Goal: Task Accomplishment & Management: Manage account settings

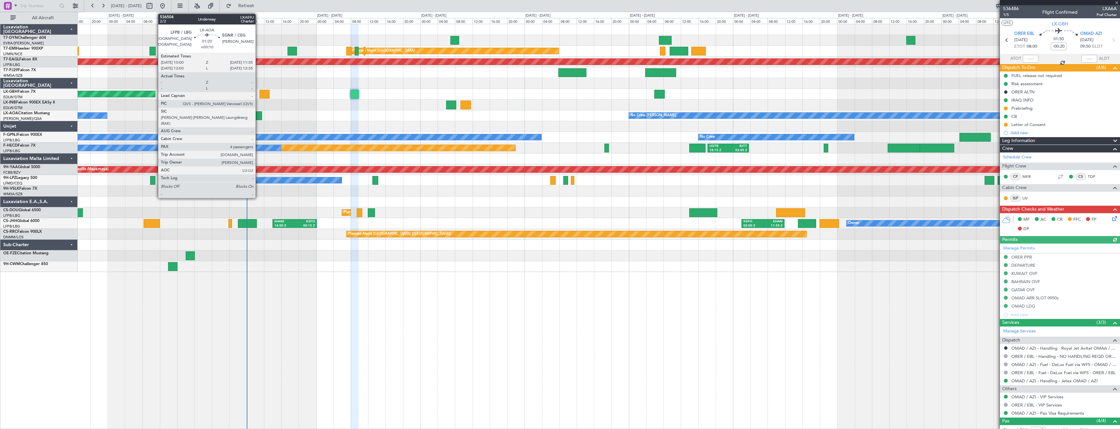
click at [259, 115] on div at bounding box center [258, 115] width 7 height 9
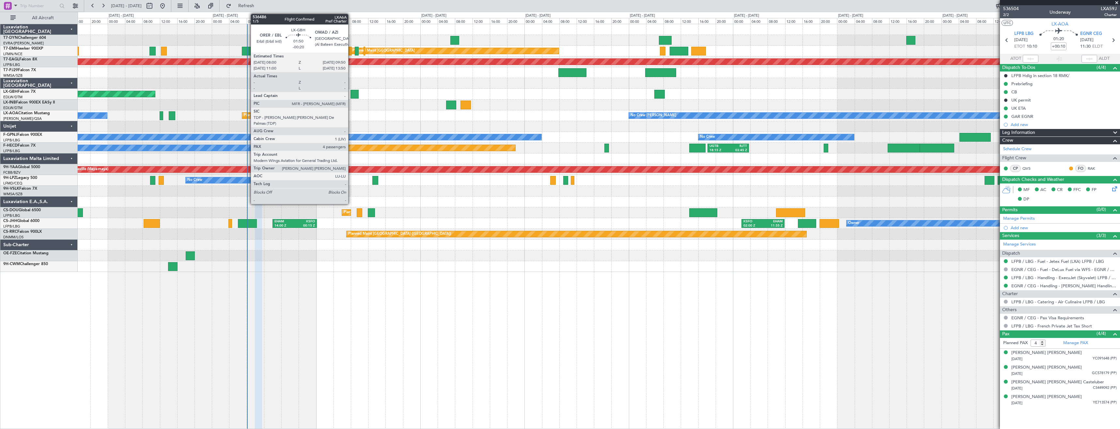
click at [351, 92] on div at bounding box center [355, 94] width 8 height 9
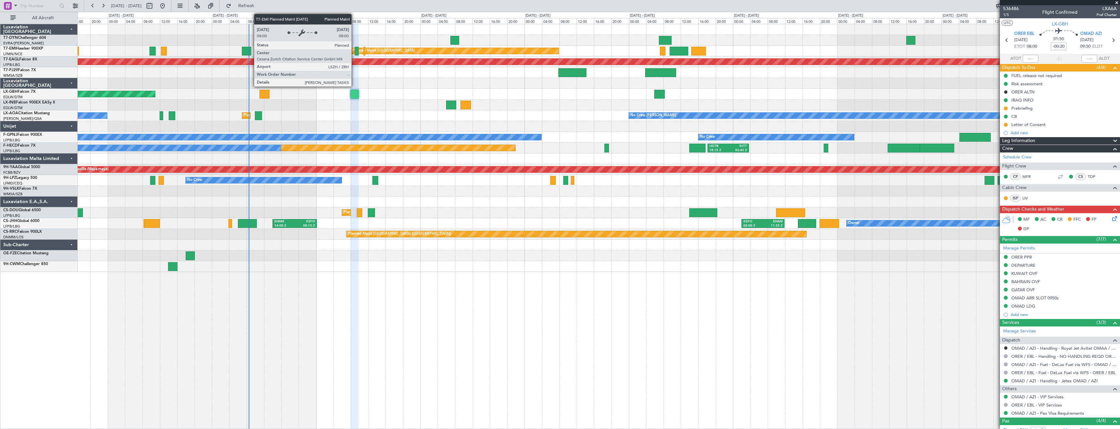
click at [355, 49] on div "Planned Maint [GEOGRAPHIC_DATA]" at bounding box center [384, 51] width 62 height 10
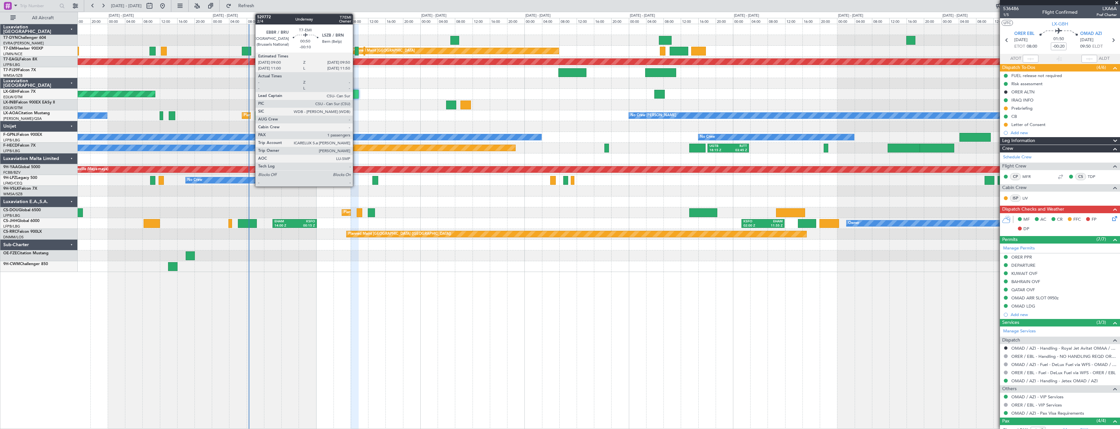
click at [356, 52] on div at bounding box center [357, 51] width 4 height 9
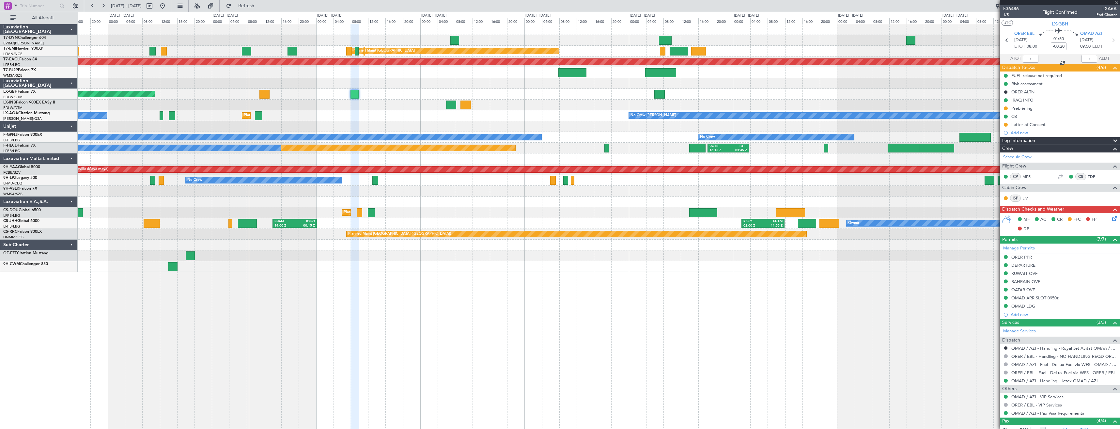
type input "-00:10"
type input "1"
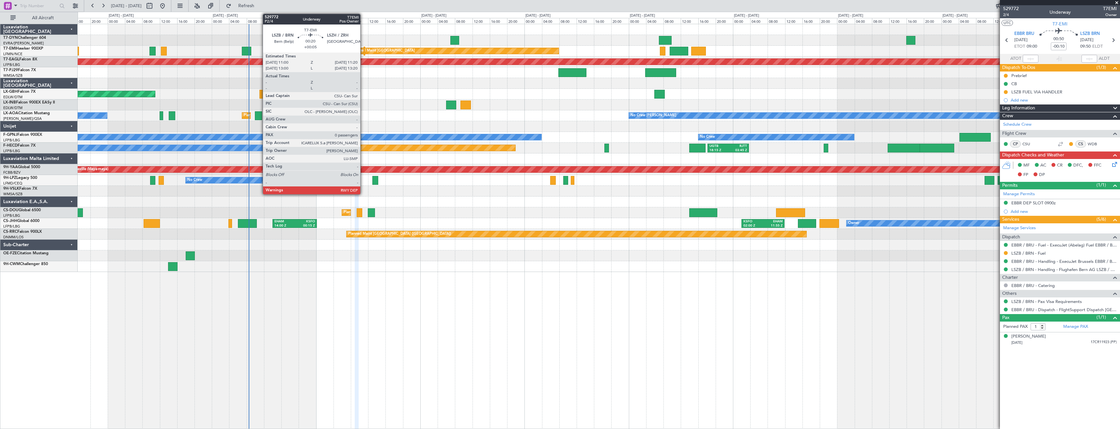
click at [364, 50] on div at bounding box center [365, 51] width 2 height 9
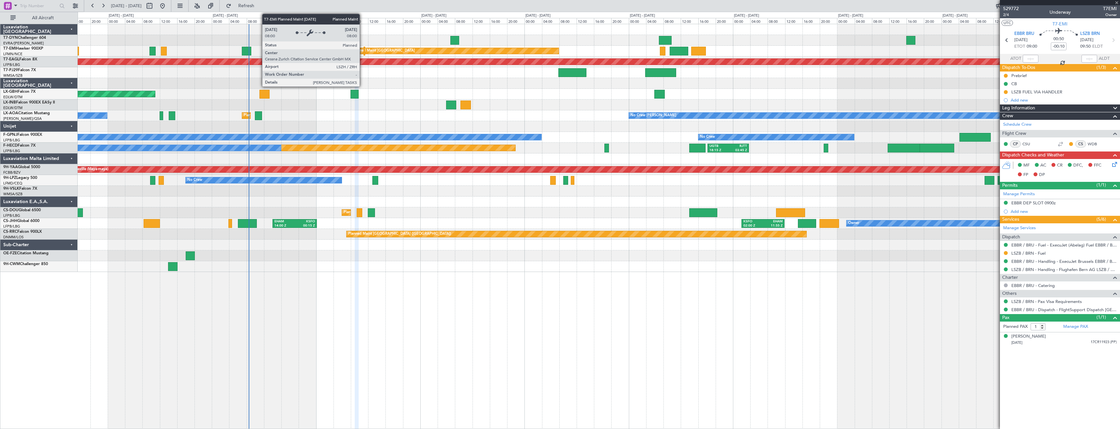
type input "+00:05"
type input "0"
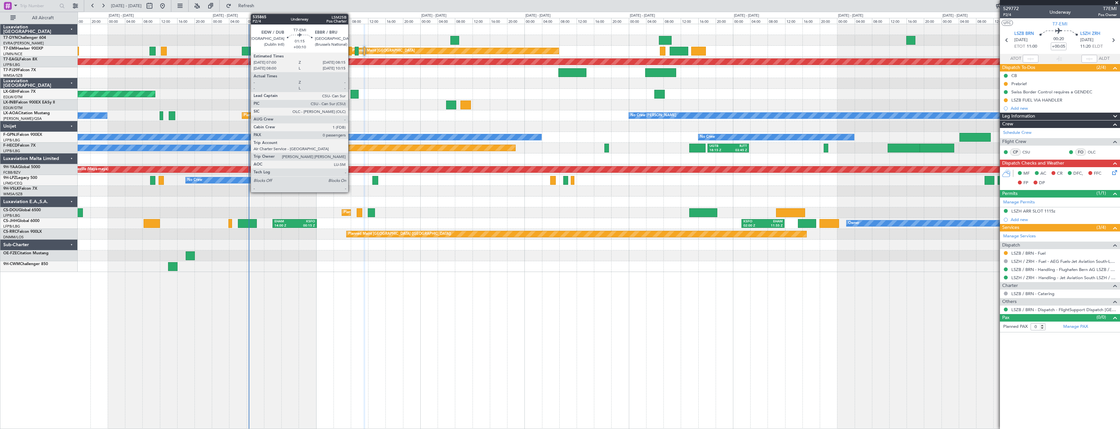
click at [351, 51] on div at bounding box center [349, 51] width 6 height 9
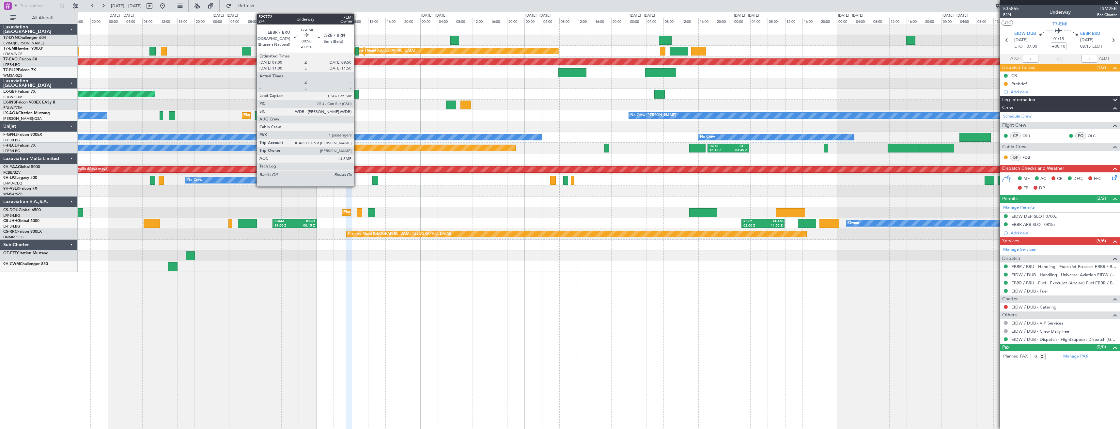
click at [357, 50] on div at bounding box center [357, 51] width 4 height 9
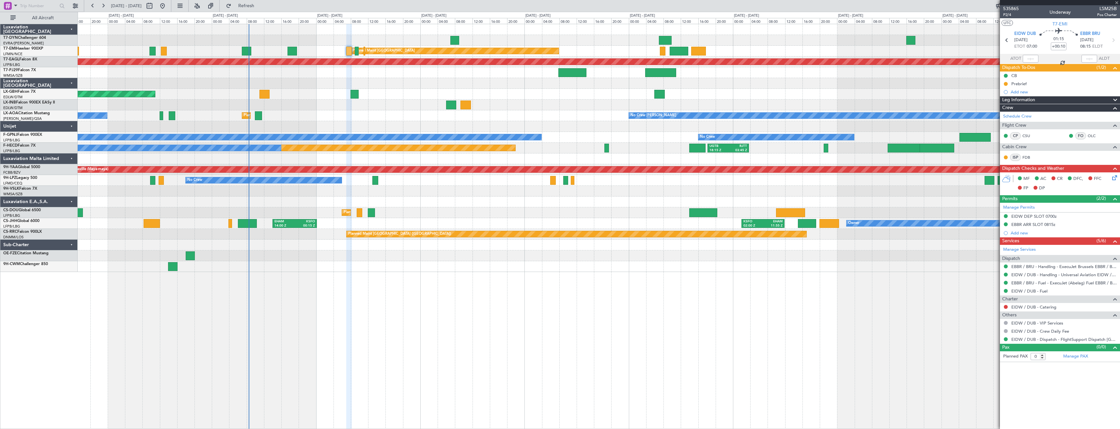
type input "-00:10"
type input "1"
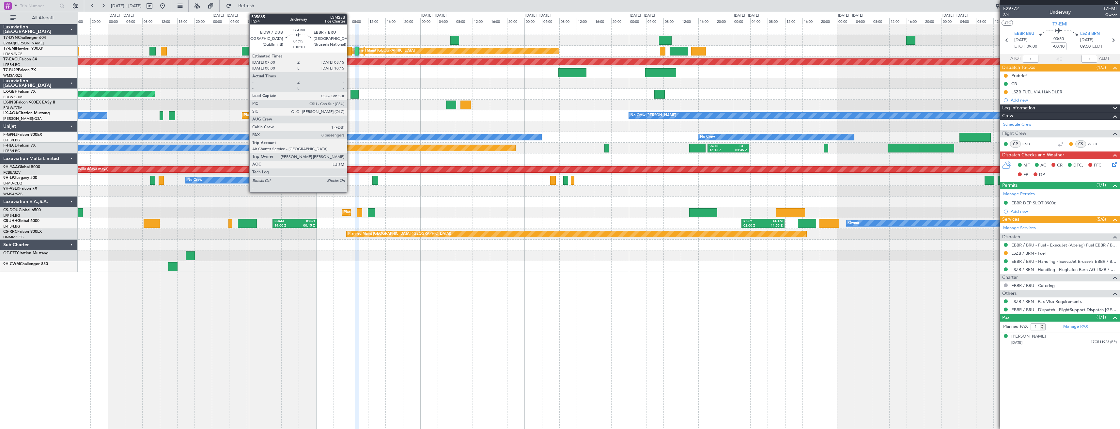
click at [350, 51] on div at bounding box center [349, 51] width 6 height 9
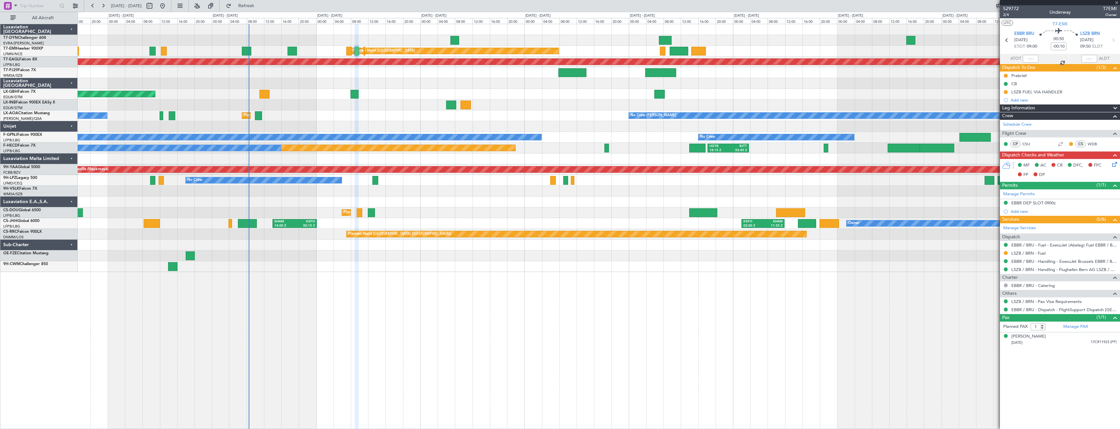
type input "+00:10"
type input "0"
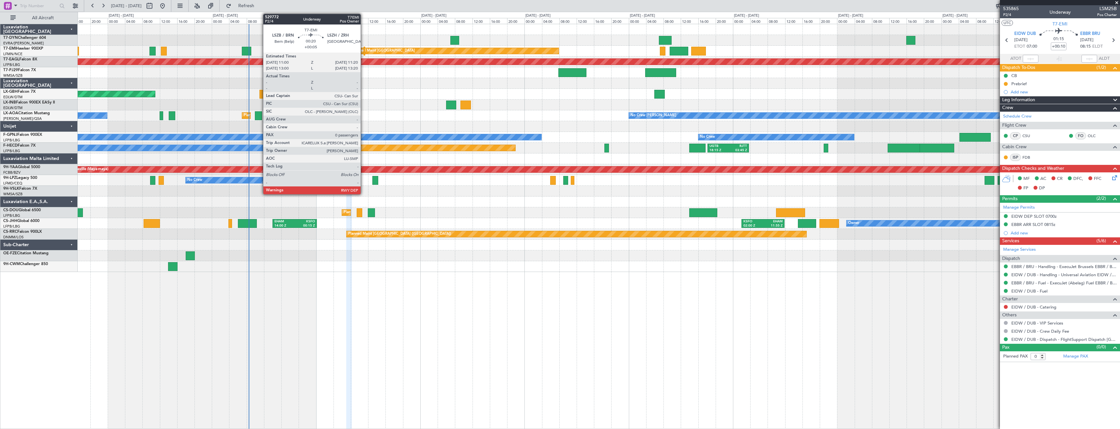
click at [364, 51] on div at bounding box center [365, 51] width 2 height 9
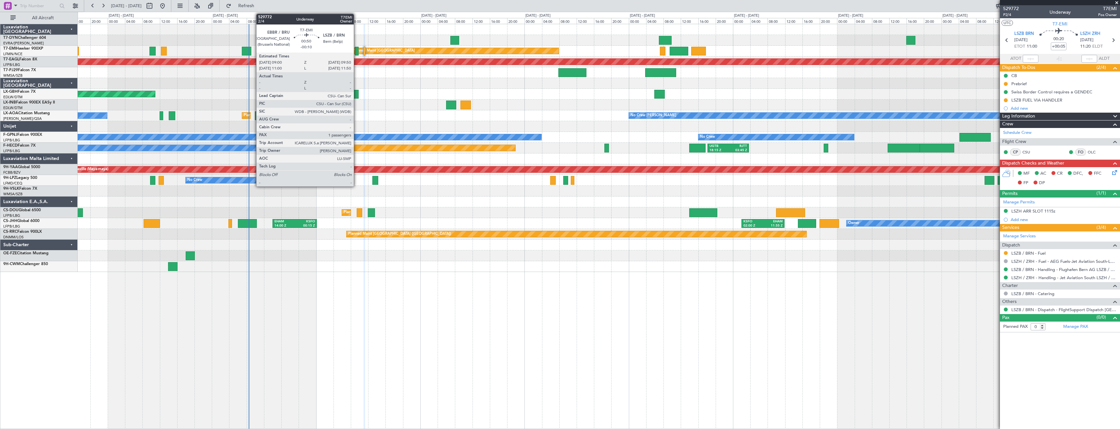
click at [357, 49] on div at bounding box center [357, 51] width 4 height 9
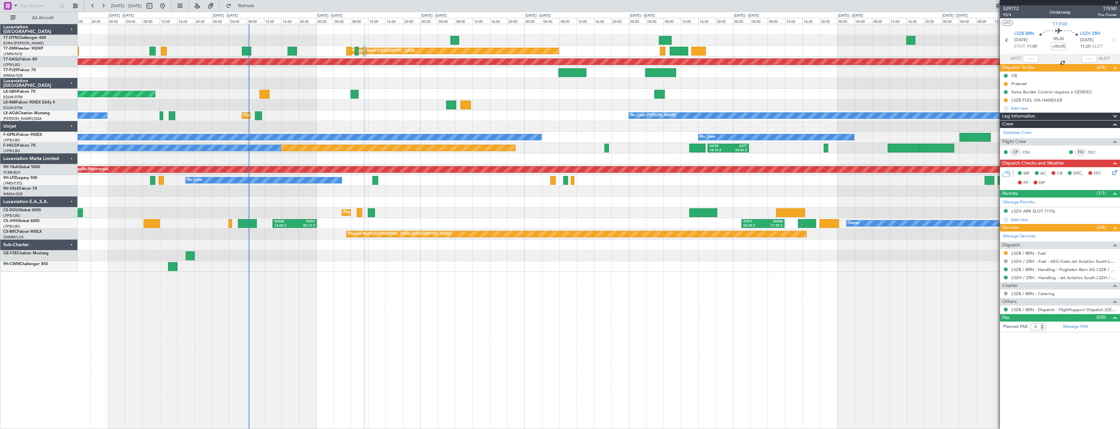
type input "-00:10"
type input "1"
